Goal: Find specific page/section

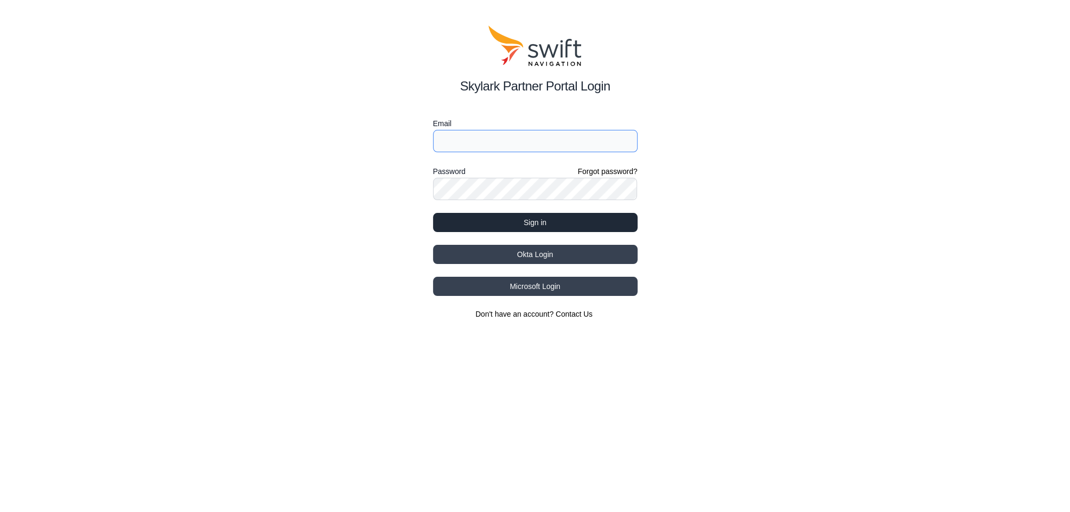
type input "[PERSON_NAME][EMAIL_ADDRESS][DOMAIN_NAME]"
click at [513, 224] on button "Sign in" at bounding box center [535, 222] width 204 height 19
click at [541, 216] on button "Sign in" at bounding box center [535, 222] width 204 height 19
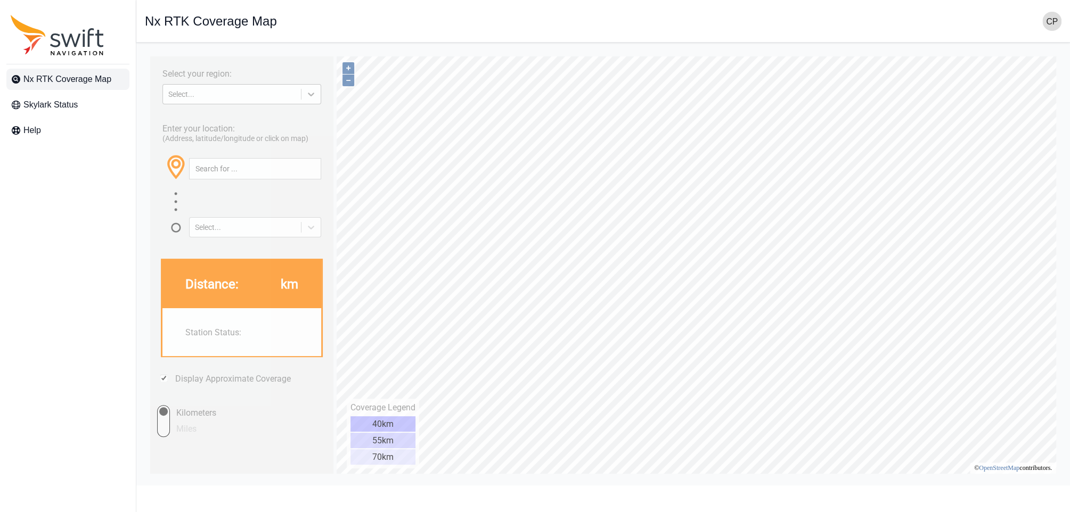
click at [308, 95] on icon at bounding box center [311, 94] width 11 height 11
click at [224, 133] on div "[GEOGRAPHIC_DATA]" at bounding box center [241, 135] width 159 height 17
